Goal: Transaction & Acquisition: Purchase product/service

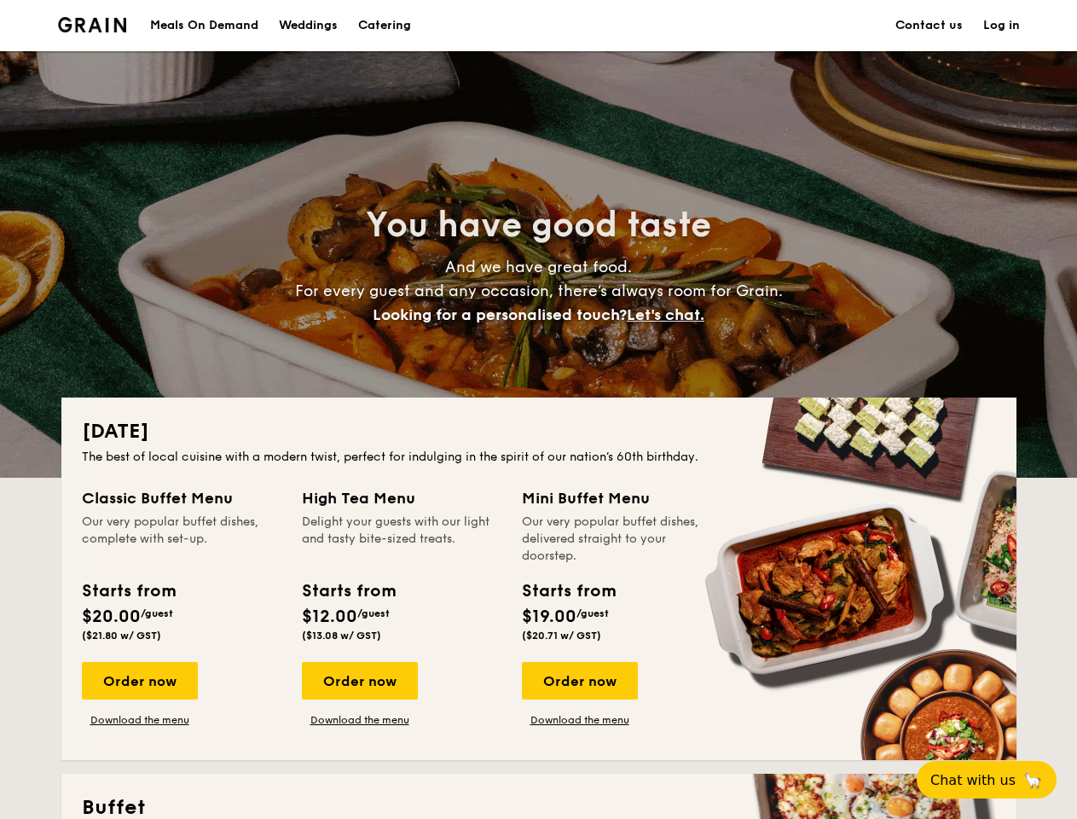
click at [538, 409] on div "[DATE] The best of local cuisine with a modern twist, perfect for indulging in …" at bounding box center [538, 579] width 955 height 363
click at [1001, 26] on link "Log in" at bounding box center [1002, 25] width 37 height 51
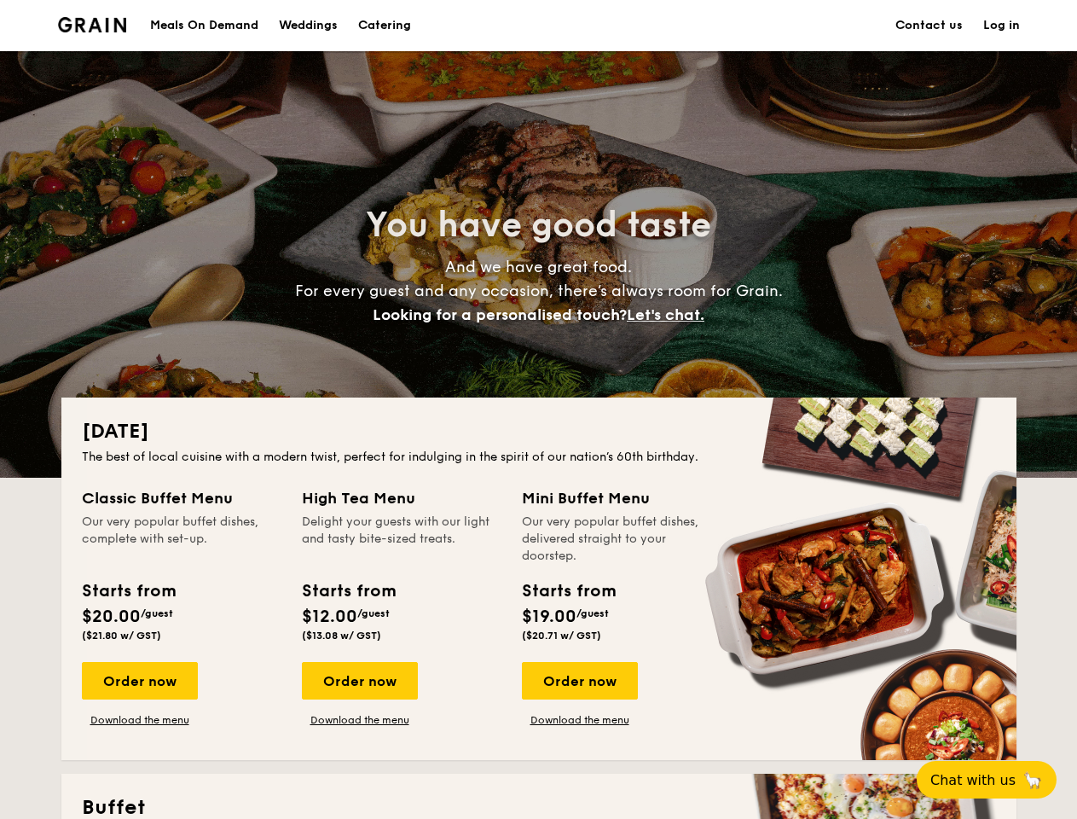
click at [671, 315] on span "Let's chat." at bounding box center [666, 314] width 78 height 19
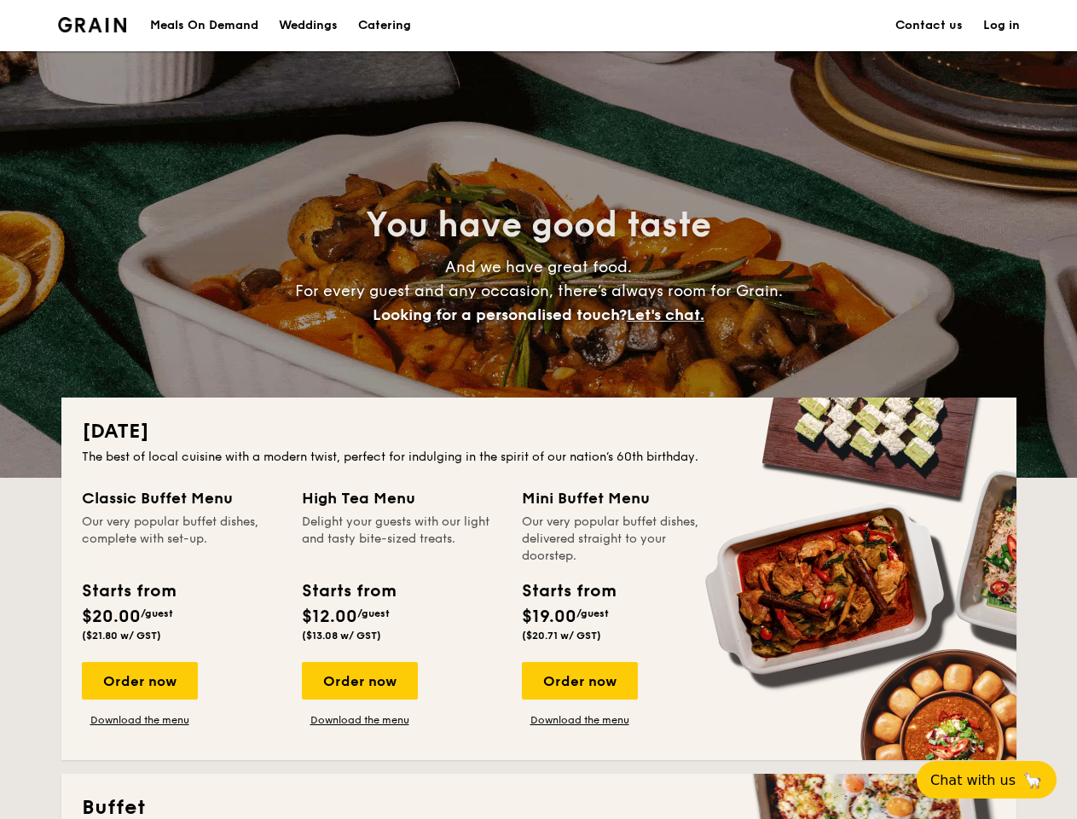
click at [139, 681] on div "Order now" at bounding box center [140, 681] width 116 height 38
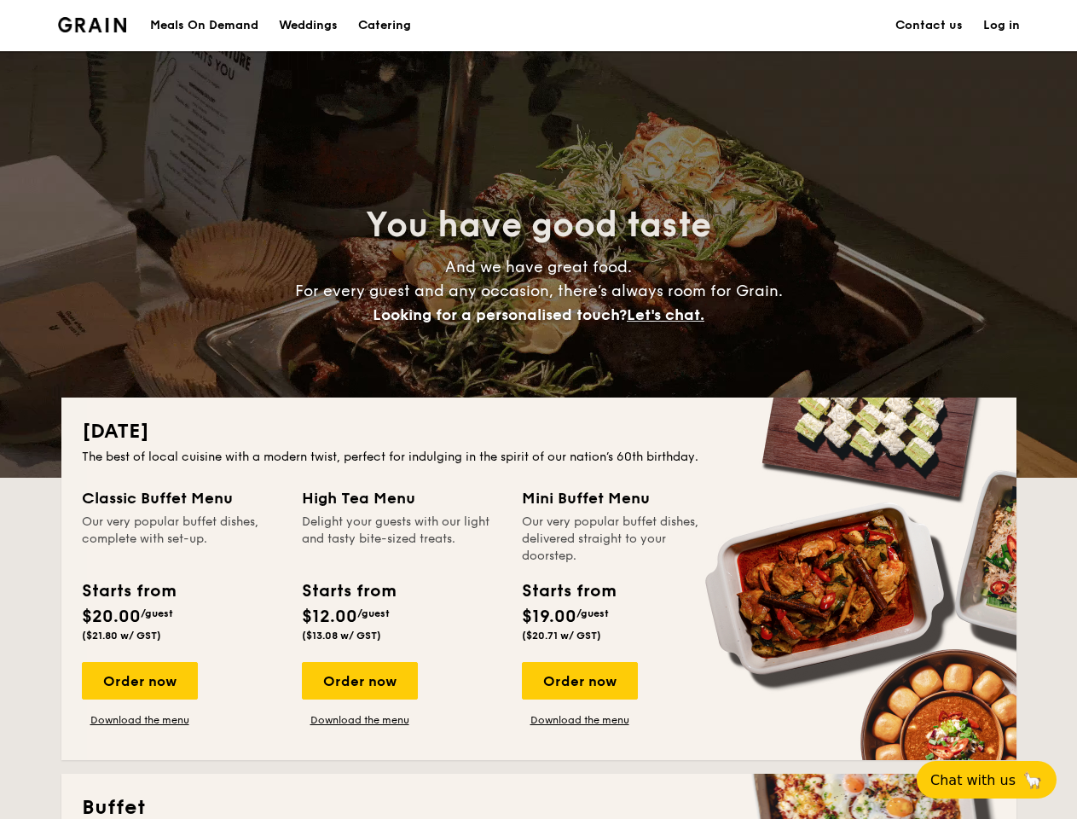
click at [359, 681] on div "Order now" at bounding box center [360, 681] width 116 height 38
click at [579, 681] on div "Order now" at bounding box center [580, 681] width 116 height 38
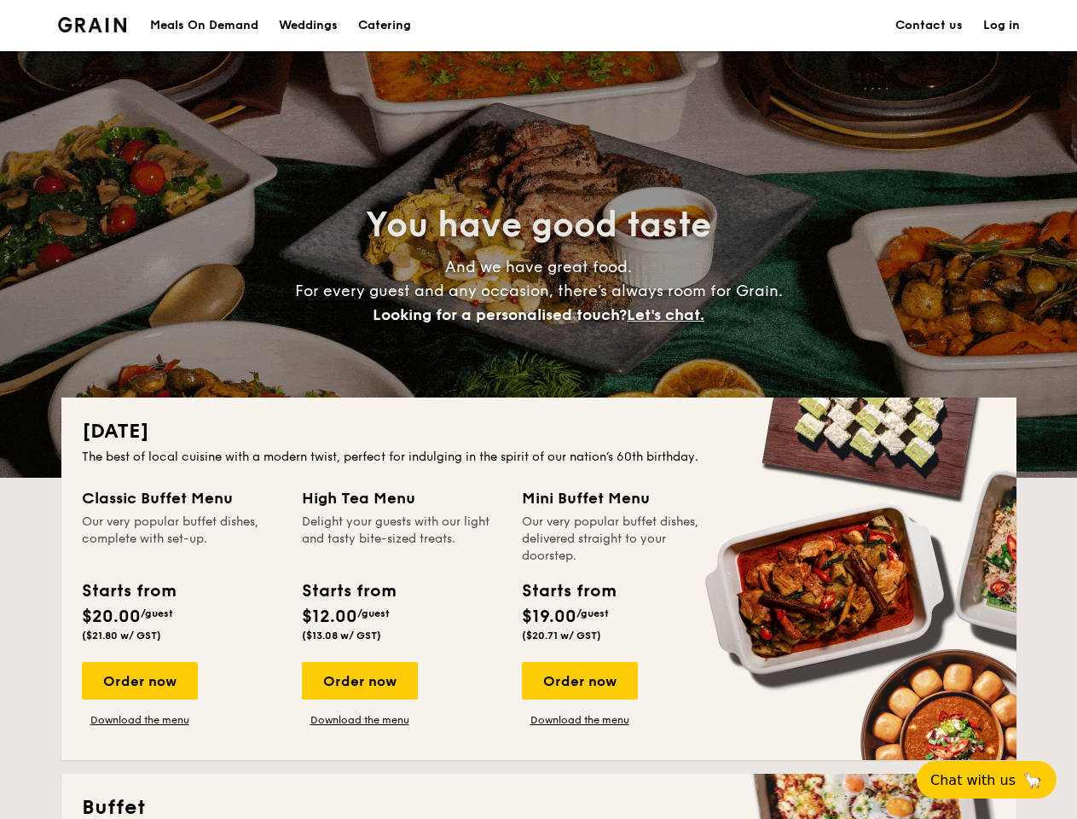
click at [996, 780] on span "Chat with us" at bounding box center [973, 780] width 85 height 16
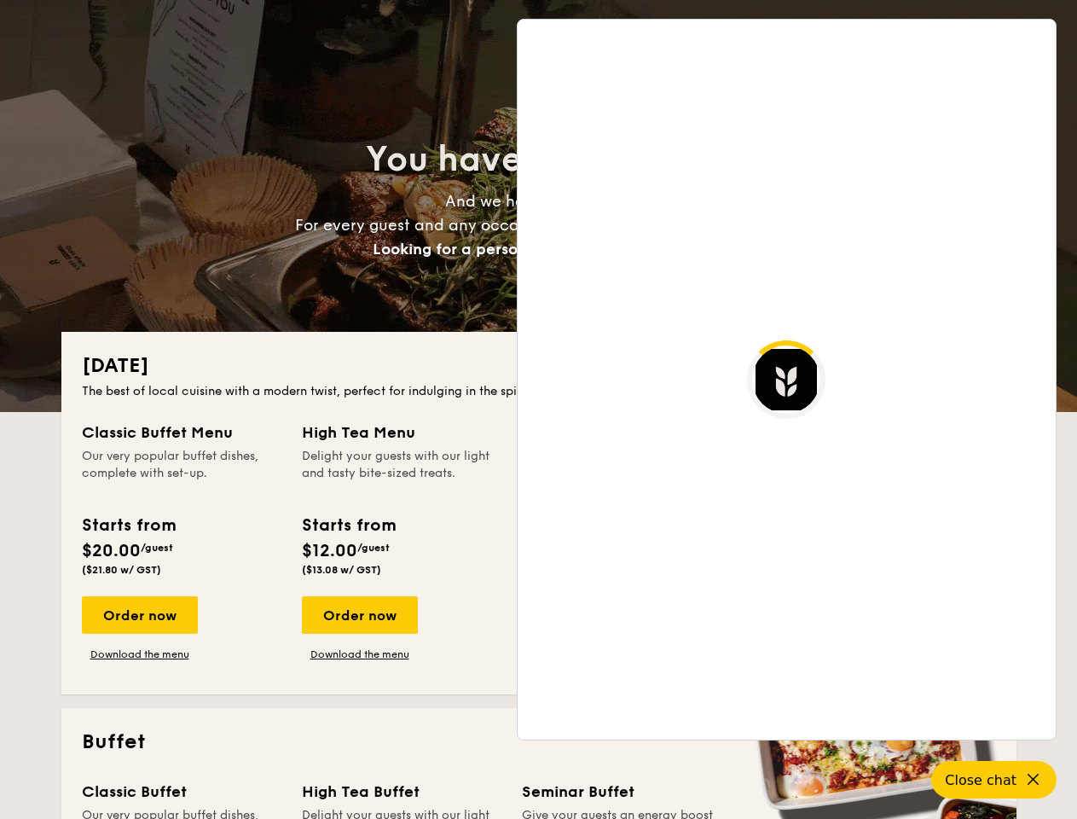
scroll to position [3304, 0]
